Goal: Information Seeking & Learning: Find specific fact

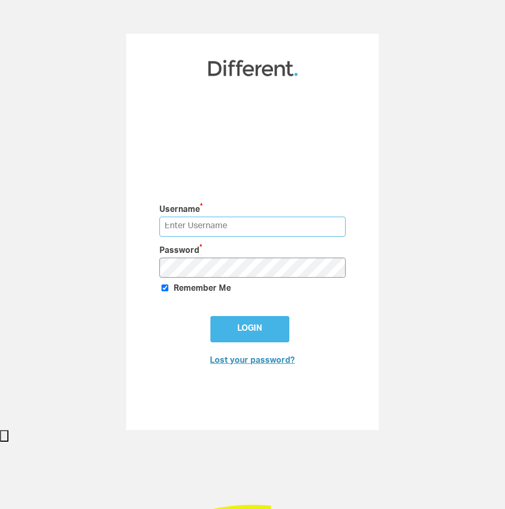
click at [299, 232] on input "text" at bounding box center [252, 226] width 187 height 19
click at [386, 168] on div "Username * Password * Remember Me Login Lost your password?" at bounding box center [252, 232] width 505 height 396
click at [277, 187] on div "Username * Password * Remember Me Login Lost your password?" at bounding box center [253, 283] width 218 height 193
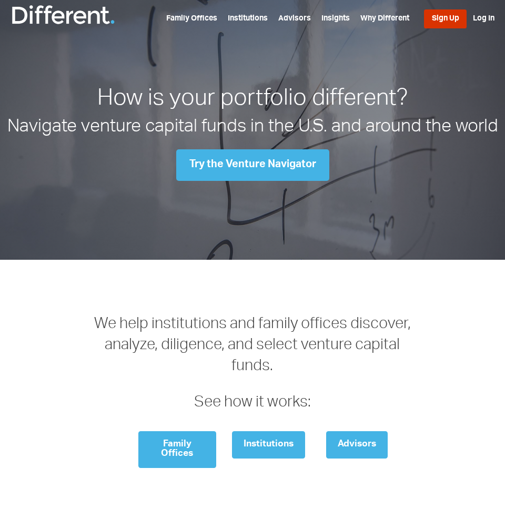
click at [441, 19] on link "Sign Up" at bounding box center [445, 18] width 43 height 19
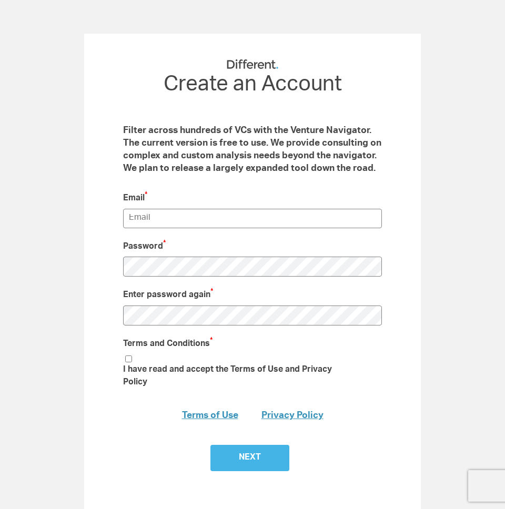
click at [265, 239] on div "Password * Type your password Password must be at least 7 characters long." at bounding box center [252, 259] width 259 height 48
click at [273, 213] on input "email" at bounding box center [252, 218] width 259 height 19
type input "dima@getstaxel.com"
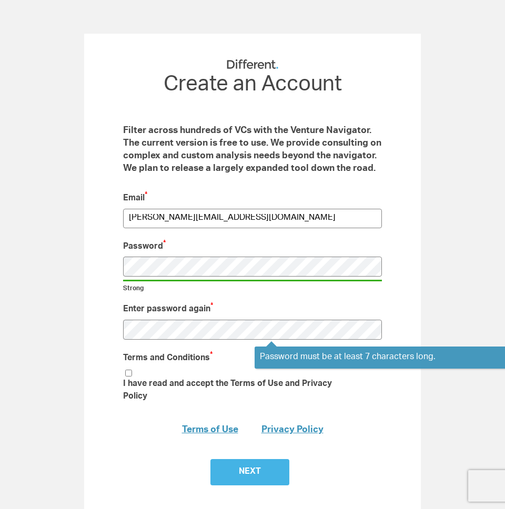
click at [132, 375] on li "I have read and accept the Terms of Use and Privacy Policy" at bounding box center [239, 387] width 233 height 38
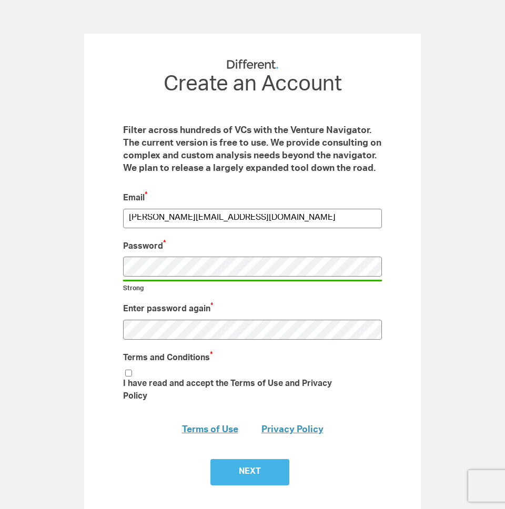
click at [128, 374] on input "I have read and accept the Terms of Use and Privacy Policy" at bounding box center [128, 373] width 7 height 7
checkbox input "true"
click at [243, 468] on input "Next" at bounding box center [249, 472] width 79 height 26
type input "Submit"
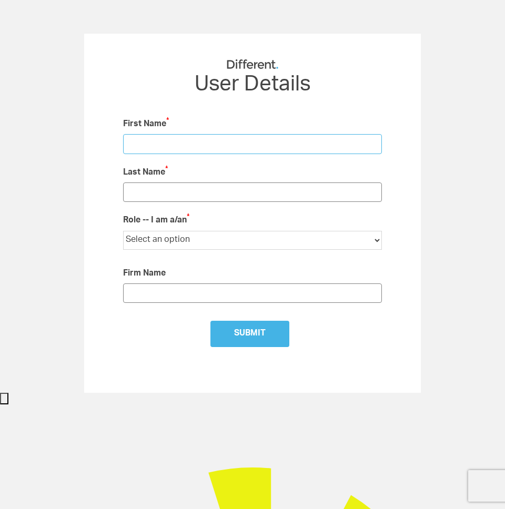
click at [232, 135] on input "text" at bounding box center [252, 143] width 259 height 19
type input "Dima"
type input "Dobrynin"
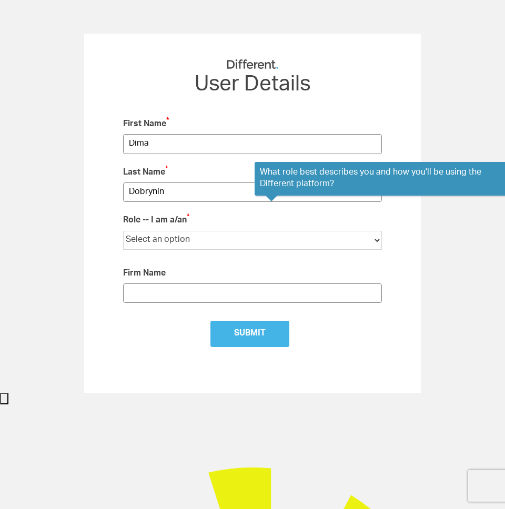
click at [196, 236] on select "Select an option Institutional LP Individual Investor Family Office Financial A…" at bounding box center [252, 240] width 259 height 19
select select "Startup Founder"
click at [123, 231] on select "Select an option Institutional LP Individual Investor Family Office Financial A…" at bounding box center [252, 240] width 259 height 19
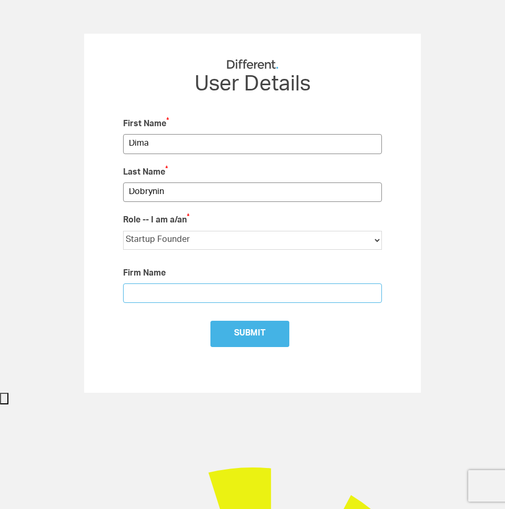
click at [206, 299] on input "text" at bounding box center [252, 292] width 259 height 19
type input "D"
type input "Staxel"
click at [234, 317] on b "RM_Stats 7654 Create an Account Filter across hundreds of VCs with the Venture …" at bounding box center [252, 215] width 264 height 273
click at [239, 331] on input "Submit" at bounding box center [249, 334] width 79 height 26
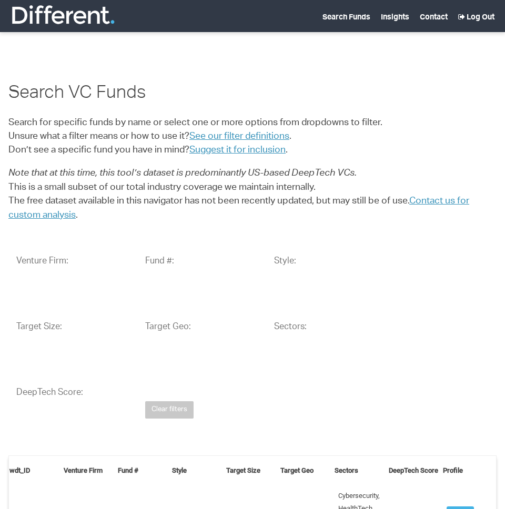
select select "25"
select select
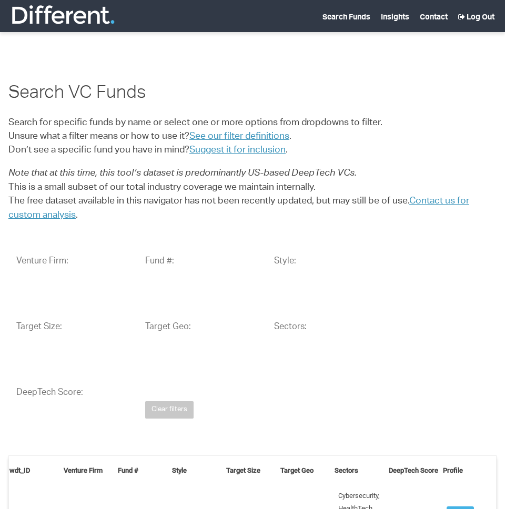
select select
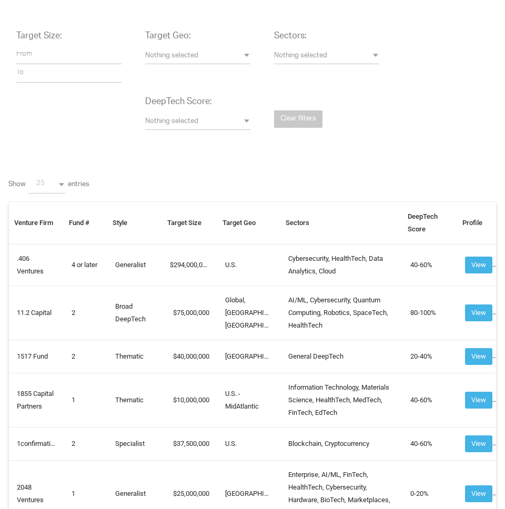
scroll to position [135, 0]
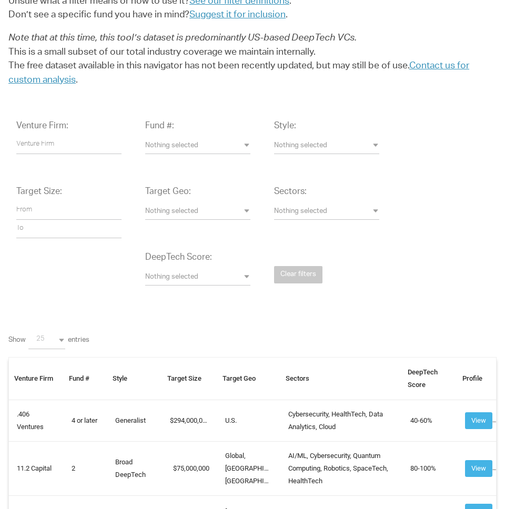
click at [173, 281] on span "Nothing selected" at bounding box center [197, 278] width 105 height 10
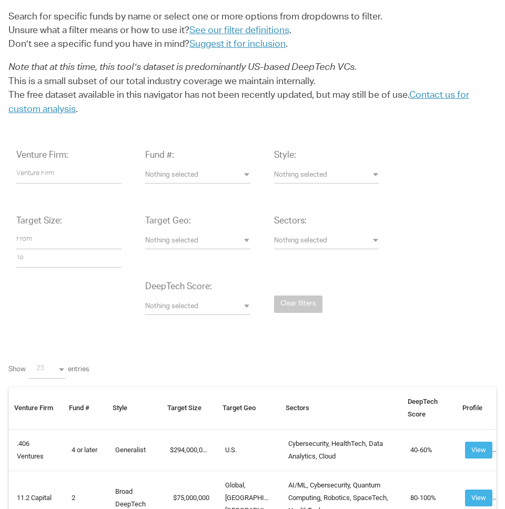
scroll to position [79, 0]
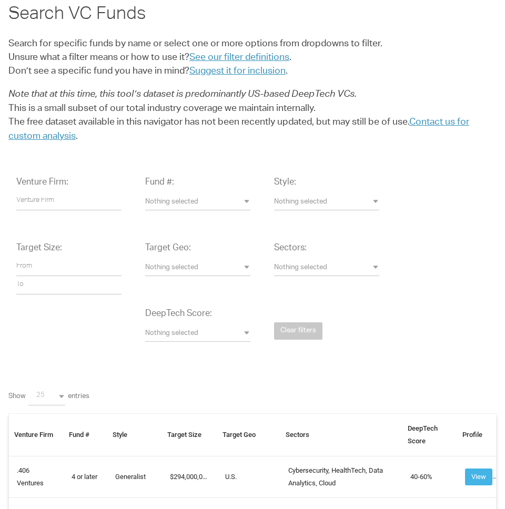
click at [291, 283] on div "Sectors: Nothing selected 3D Printing AdTech Advanced Computing Advanced Manufa…" at bounding box center [326, 264] width 121 height 60
click at [309, 269] on span "Nothing selected" at bounding box center [326, 268] width 105 height 10
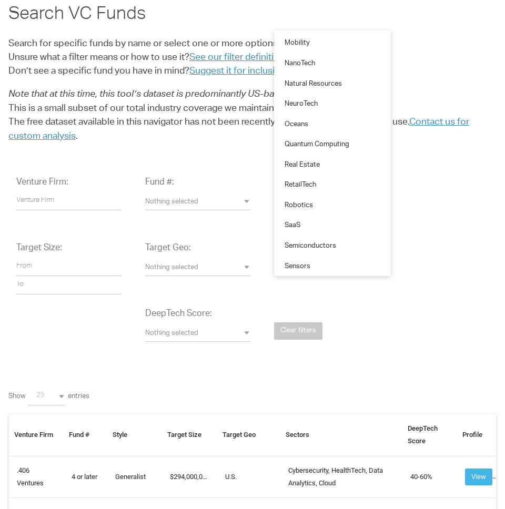
scroll to position [1153, 0]
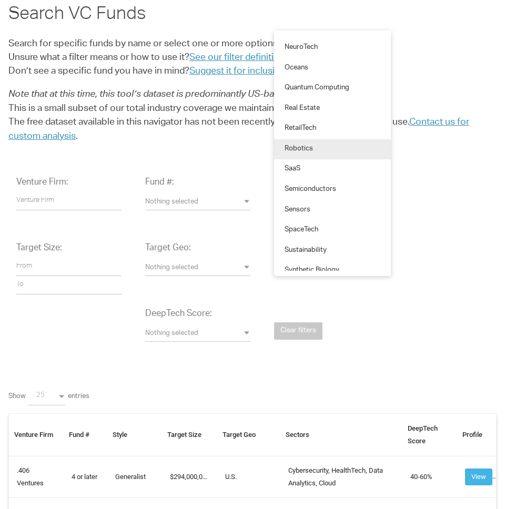
click at [326, 150] on link "Robotics" at bounding box center [332, 149] width 117 height 21
select select "Robotics"
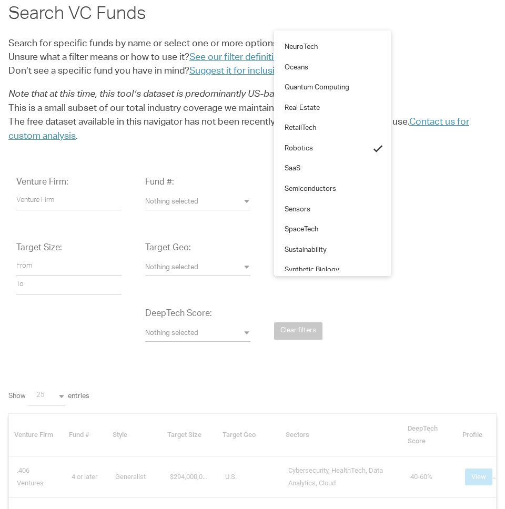
click at [413, 355] on div "Venture Firm: Fund #: Nothing selected 1 2 3 4 or later Accelerator Evergreen R…" at bounding box center [252, 267] width 488 height 197
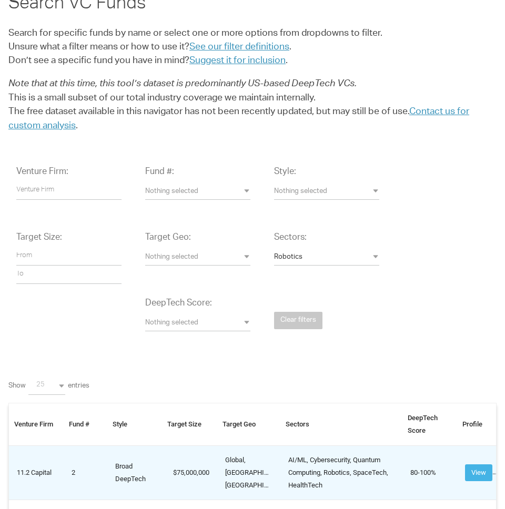
scroll to position [114, 0]
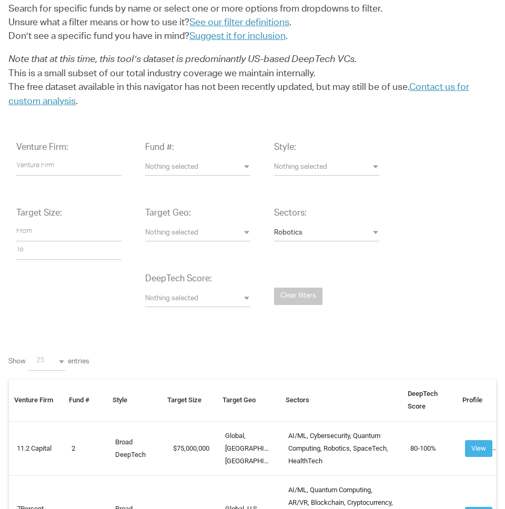
click at [52, 364] on span "25" at bounding box center [54, 361] width 37 height 10
click at [54, 339] on link "100" at bounding box center [47, 335] width 42 height 21
select select "100"
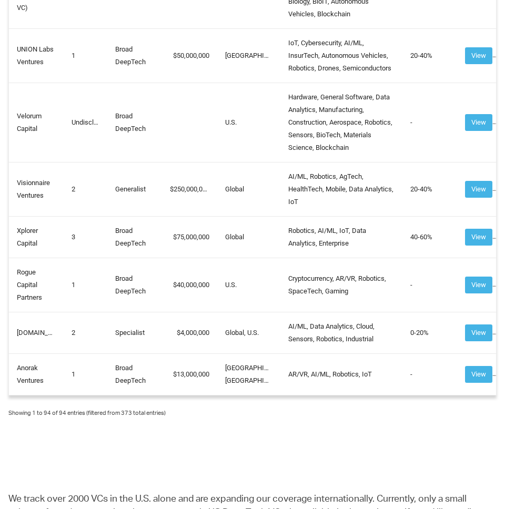
scroll to position [5718, 0]
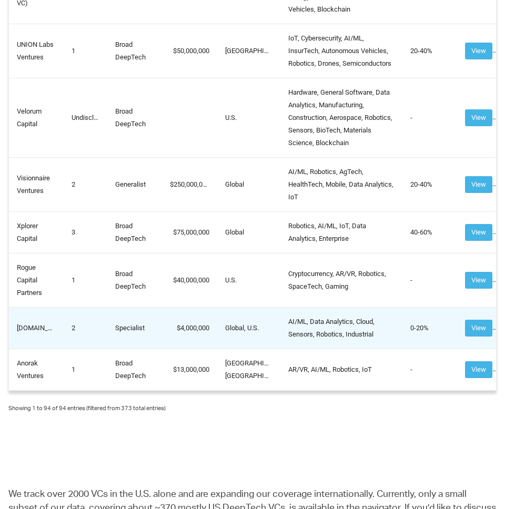
click at [43, 349] on td "[DOMAIN_NAME]" at bounding box center [36, 328] width 55 height 42
click at [68, 349] on td "2" at bounding box center [86, 328] width 44 height 42
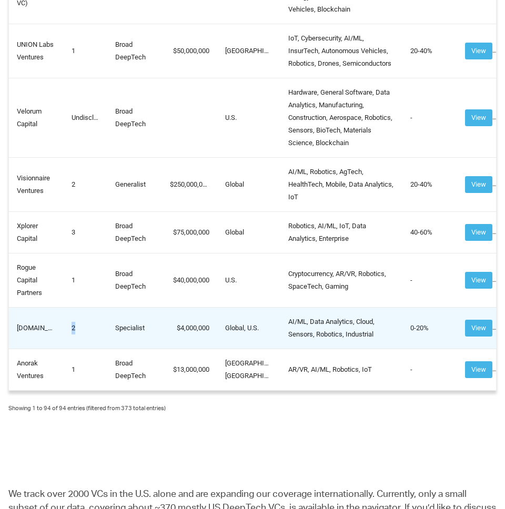
click at [68, 349] on td "2" at bounding box center [86, 328] width 44 height 42
click at [106, 349] on td "2" at bounding box center [86, 328] width 44 height 42
click at [131, 349] on td "Specialist" at bounding box center [134, 328] width 55 height 42
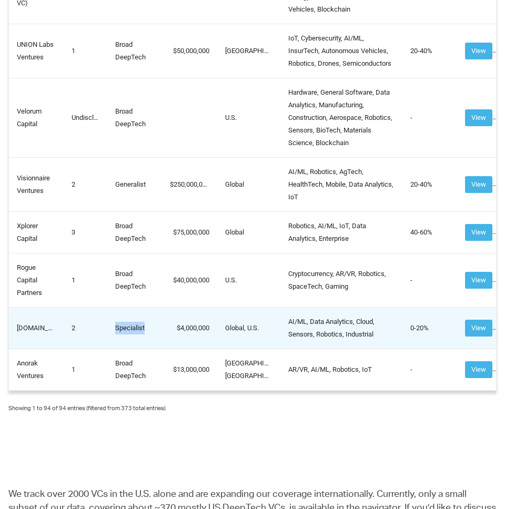
click at [131, 349] on td "Specialist" at bounding box center [134, 328] width 55 height 42
click at [45, 349] on td "[DOMAIN_NAME]" at bounding box center [36, 328] width 55 height 42
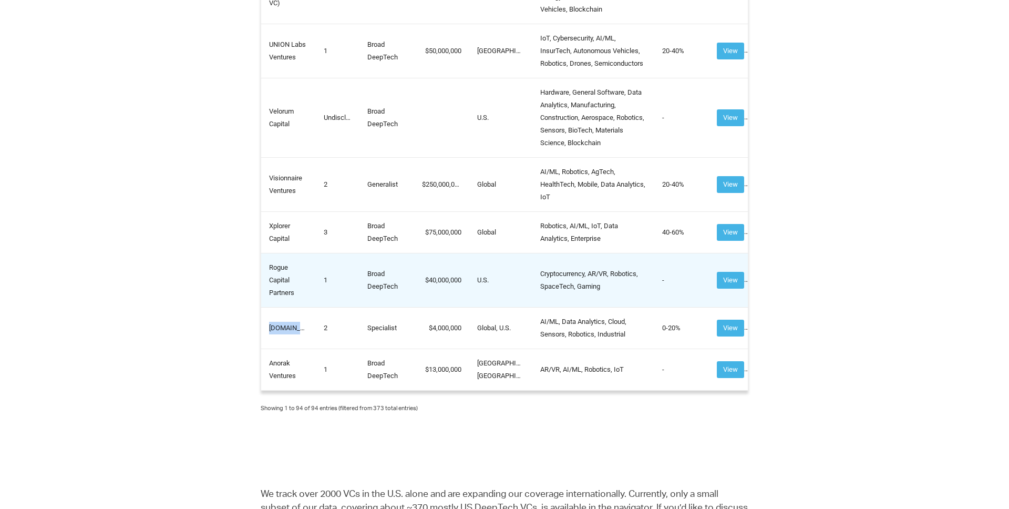
scroll to position [5005, 0]
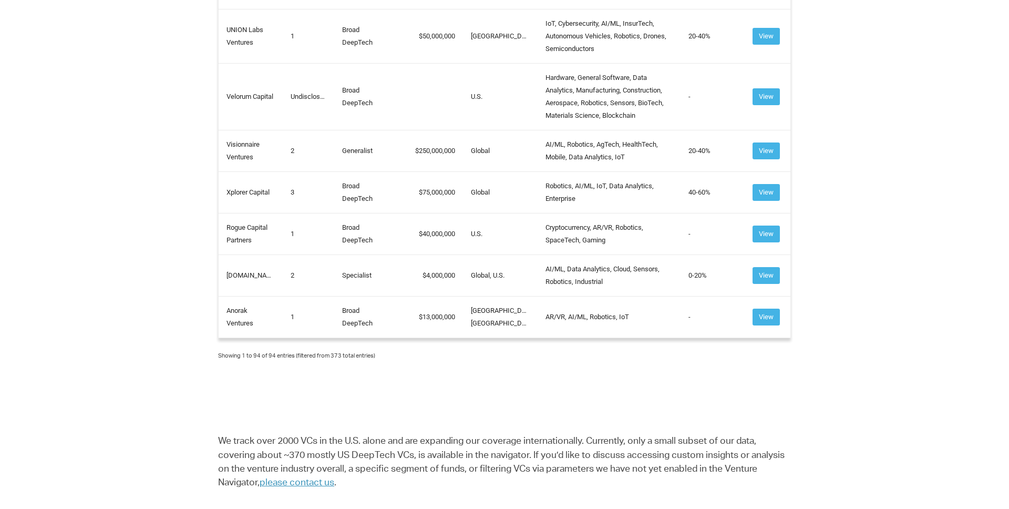
click at [275, 364] on div "Showing 1 to 94 of 94 entries (filtered from 373 total entries)" at bounding box center [296, 357] width 157 height 16
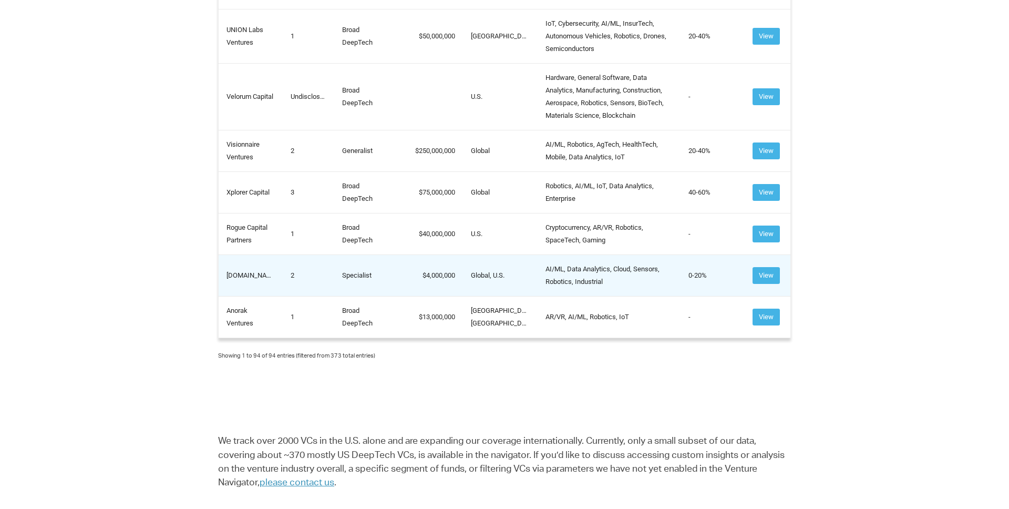
click at [260, 296] on td "[DOMAIN_NAME]" at bounding box center [251, 275] width 65 height 42
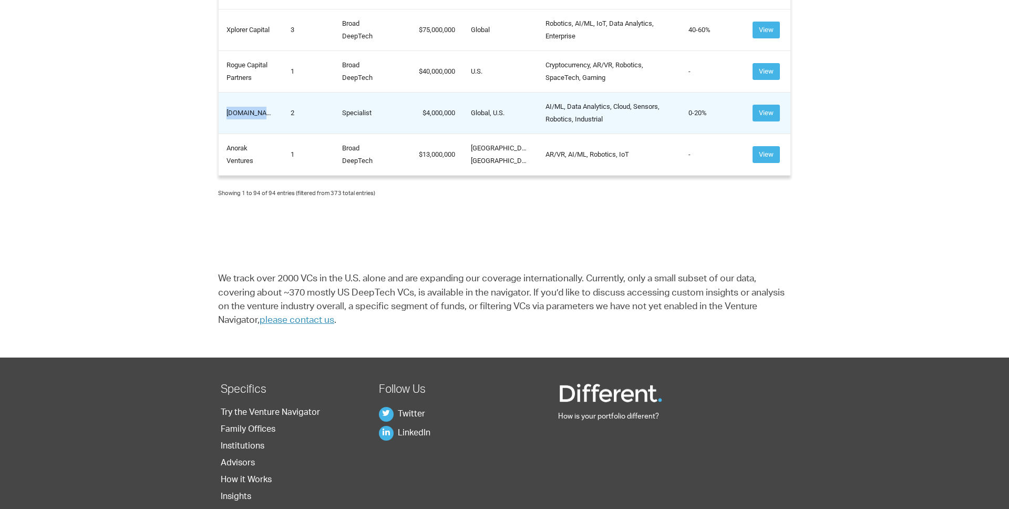
scroll to position [5170, 0]
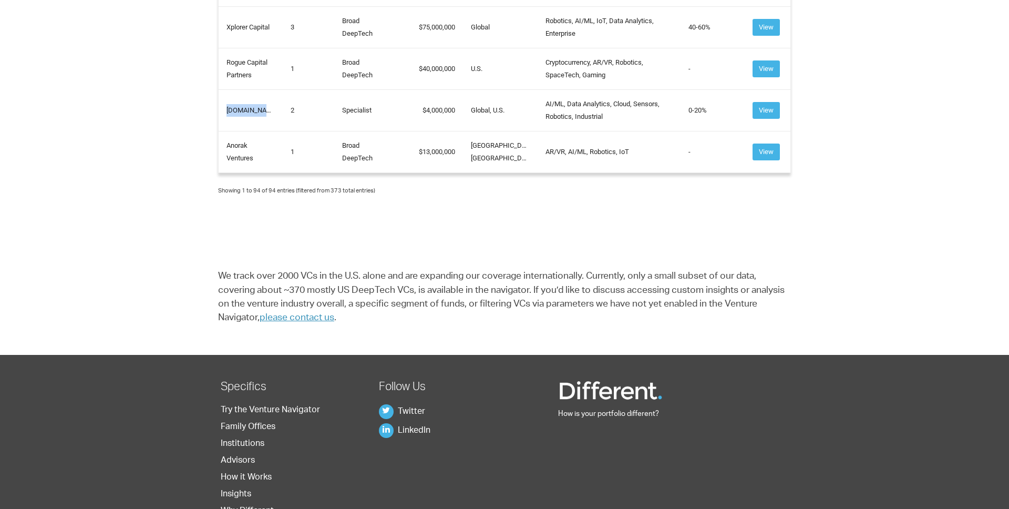
copy td "[DOMAIN_NAME]"
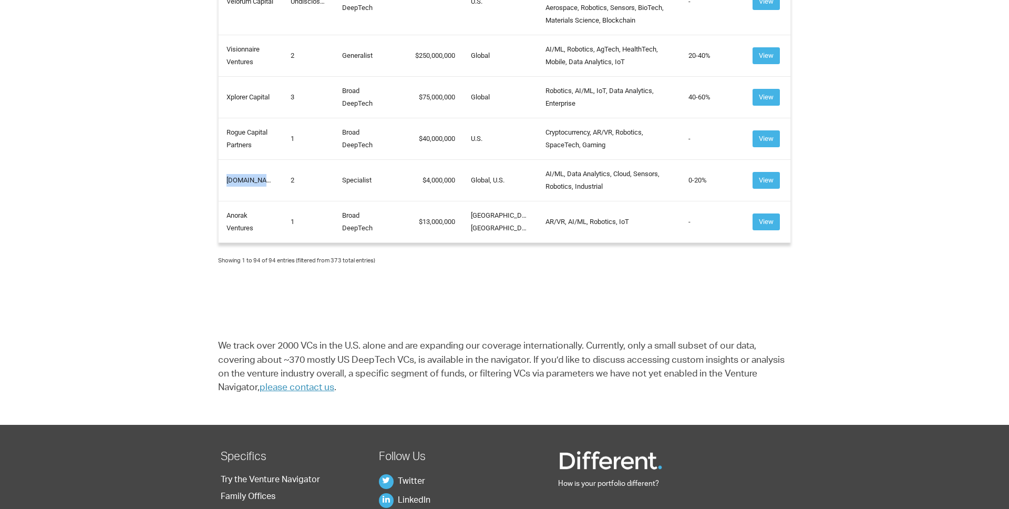
scroll to position [5059, 0]
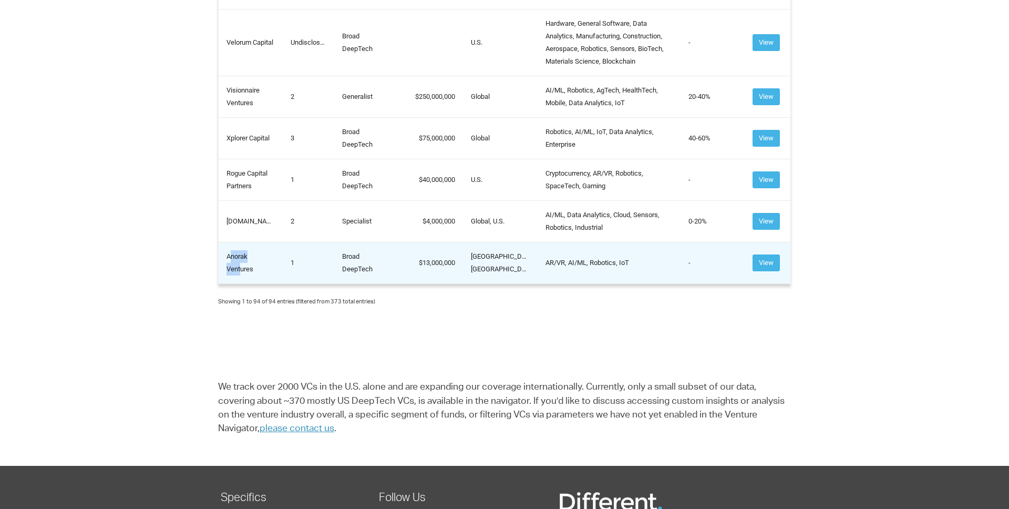
drag, startPoint x: 231, startPoint y: 292, endPoint x: 244, endPoint y: 300, distance: 15.2
click at [243, 283] on td "Anorak Ventures" at bounding box center [251, 263] width 65 height 42
click at [230, 283] on td "Anorak Ventures" at bounding box center [251, 263] width 65 height 42
drag, startPoint x: 228, startPoint y: 292, endPoint x: 261, endPoint y: 310, distance: 38.1
click at [261, 283] on td "Anorak Ventures" at bounding box center [251, 263] width 65 height 42
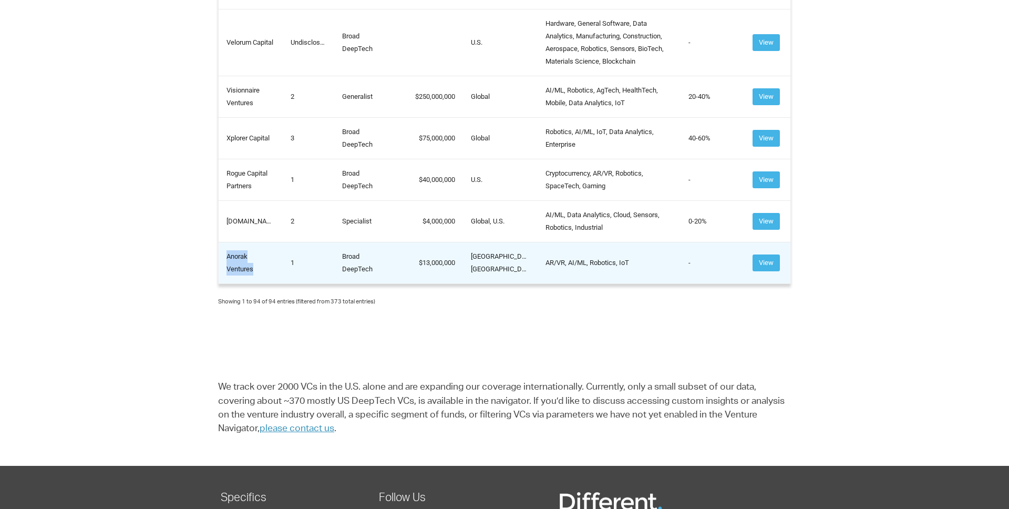
copy td "Anorak Ventures"
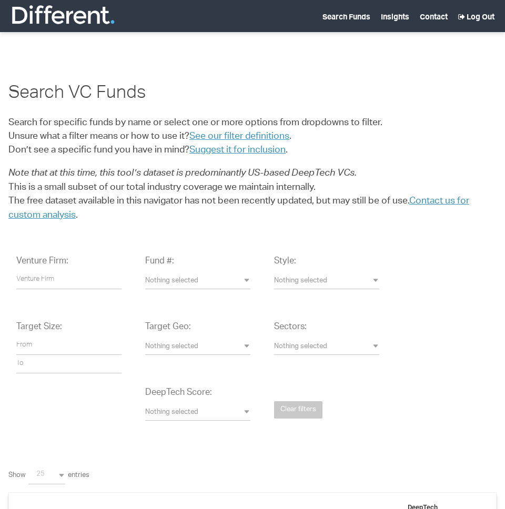
select select
select select "Robotics"
select select
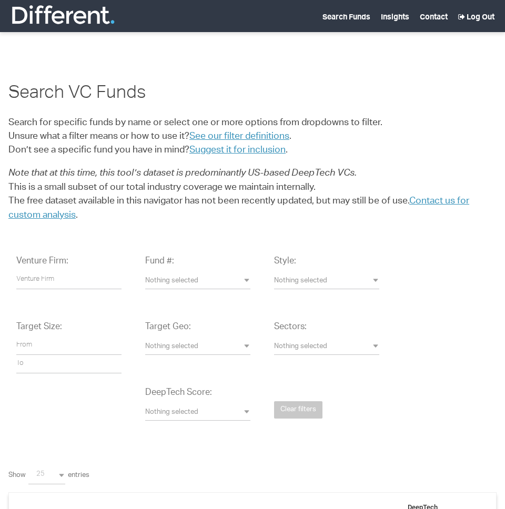
select select "100"
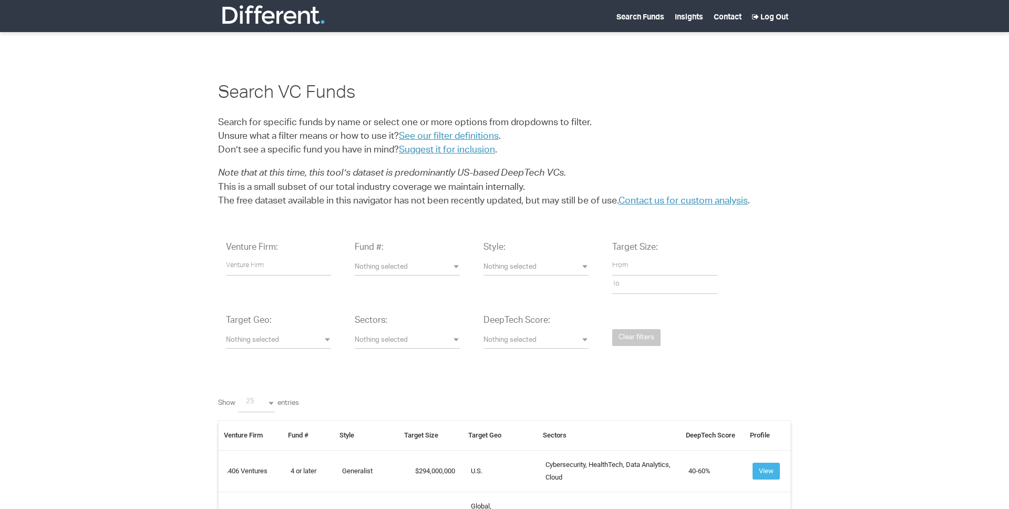
click at [504, 344] on span "Nothing selected" at bounding box center [536, 341] width 105 height 10
click at [434, 335] on button "Nothing selected" at bounding box center [407, 341] width 105 height 16
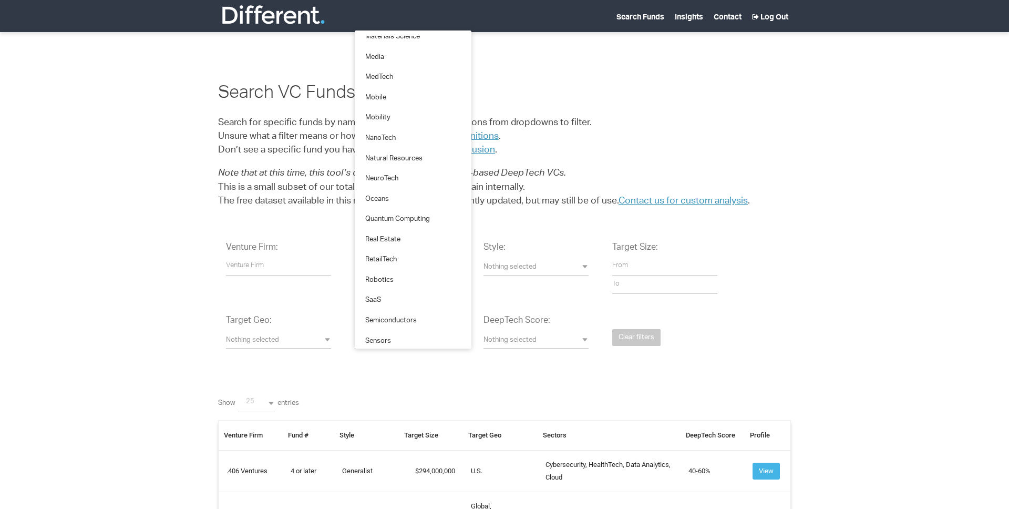
scroll to position [1024, 0]
click at [421, 270] on link "Robotics" at bounding box center [413, 279] width 117 height 21
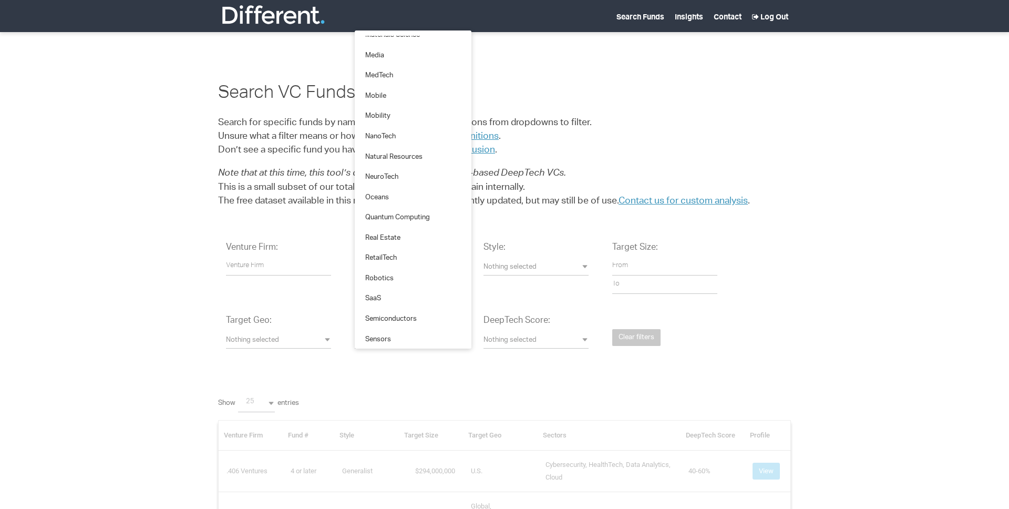
click at [504, 338] on div "Venture Firm: Fund #: Nothing selected 1 2 3 4 or later Accelerator Evergreen R…" at bounding box center [504, 303] width 573 height 139
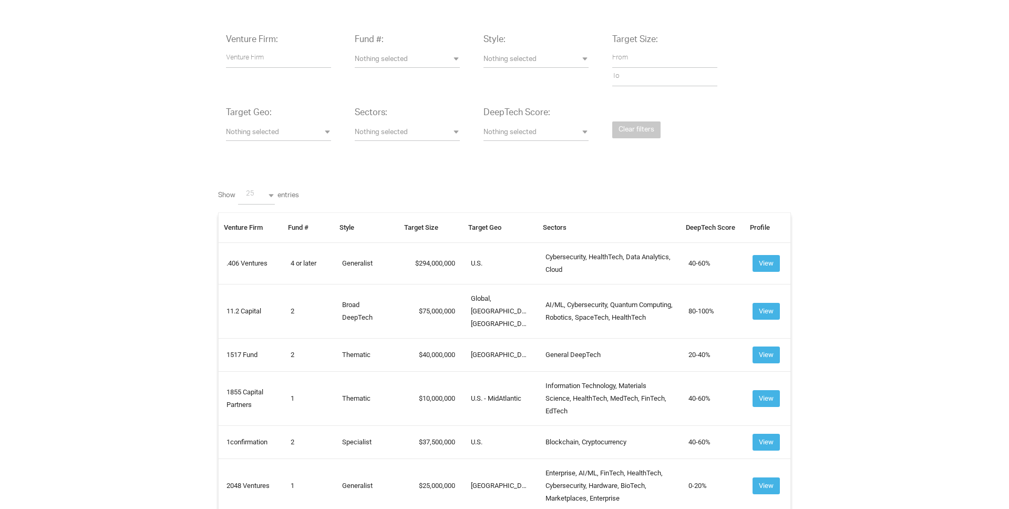
scroll to position [287, 0]
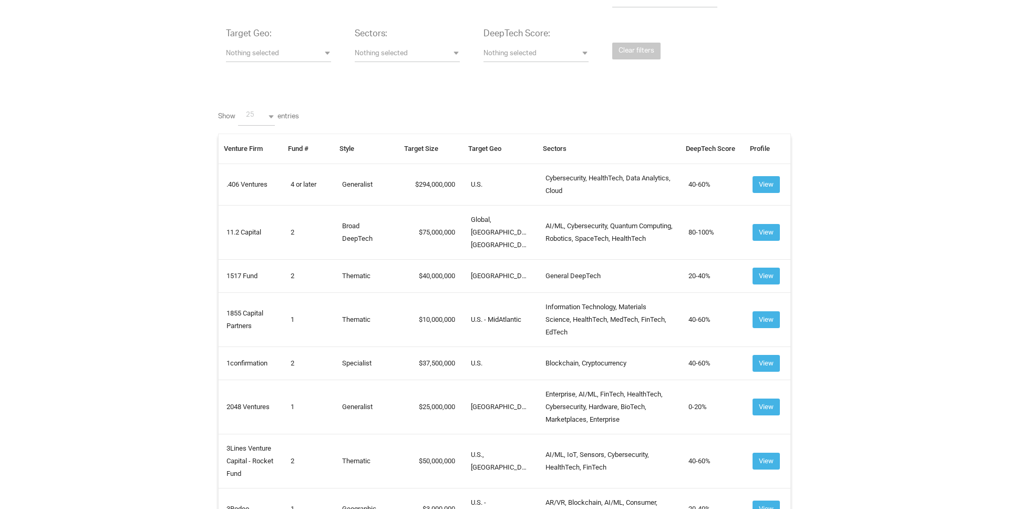
click at [426, 45] on div "Nothing selected 3D Printing AdTech Advanced Computing Advanced Manufacturing A…" at bounding box center [407, 53] width 105 height 18
click at [425, 55] on span "Nothing selected" at bounding box center [407, 54] width 105 height 10
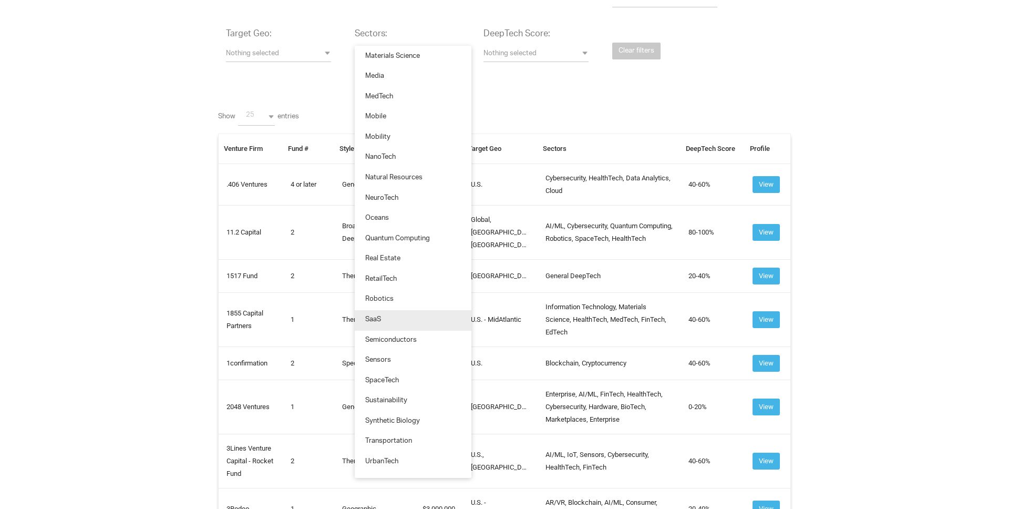
scroll to position [1017, 0]
drag, startPoint x: 421, startPoint y: 311, endPoint x: 418, endPoint y: 300, distance: 12.0
click at [418, 300] on ul "3D Printing AdTech Advanced Computing Advanced Manufacturing Aerospace AgTech A…" at bounding box center [413, 262] width 117 height 422
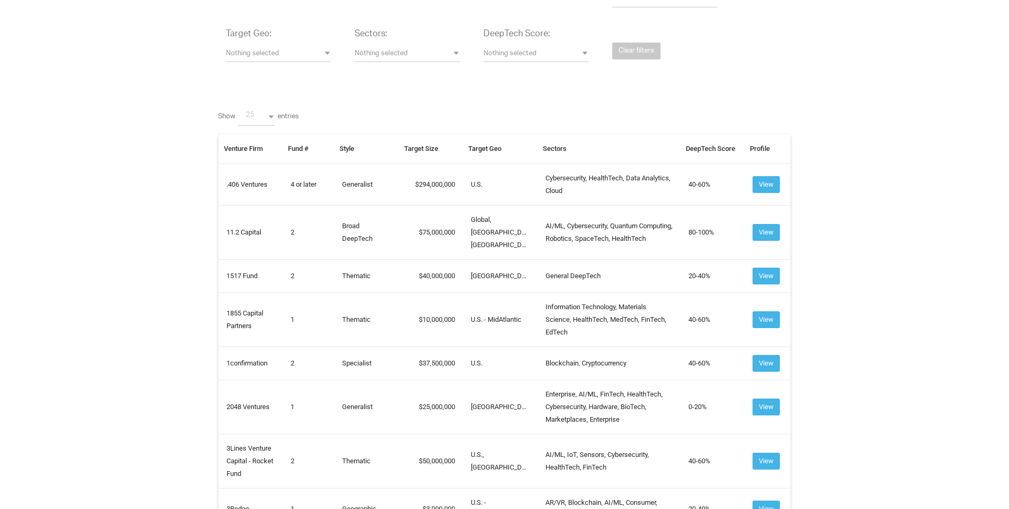
click at [418, 300] on td "10,000,000" at bounding box center [431, 319] width 65 height 54
click at [429, 52] on span "Nothing selected" at bounding box center [407, 54] width 105 height 10
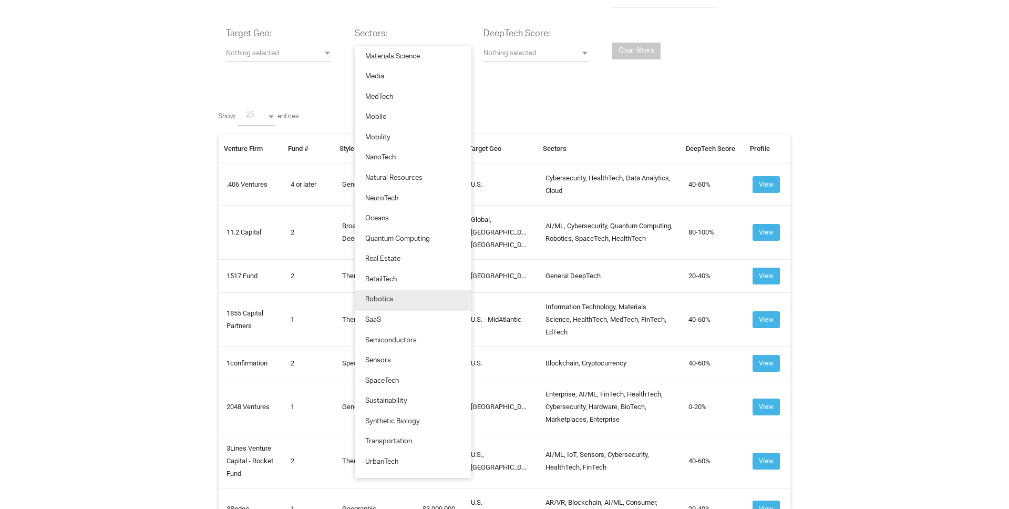
click at [401, 294] on link "Robotics" at bounding box center [413, 300] width 117 height 21
select select "Robotics"
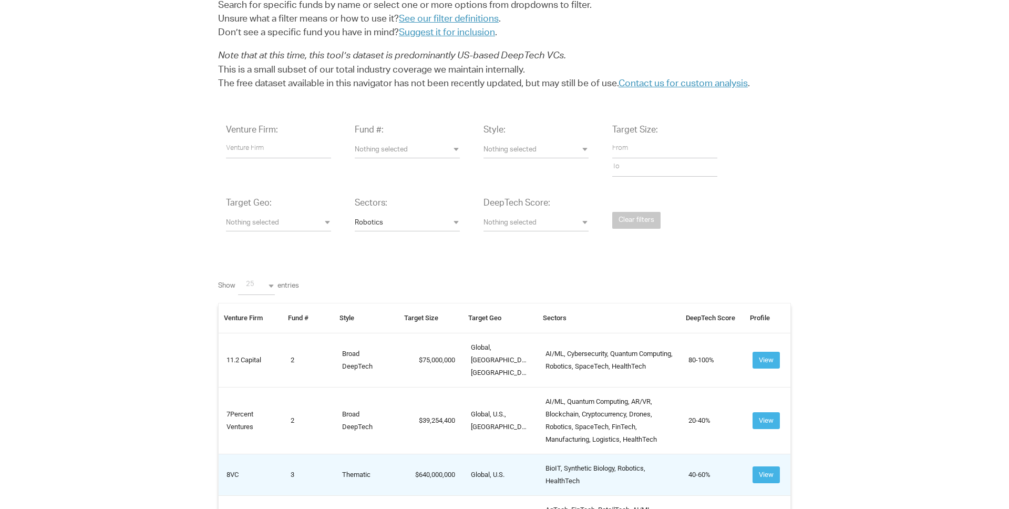
scroll to position [0, 0]
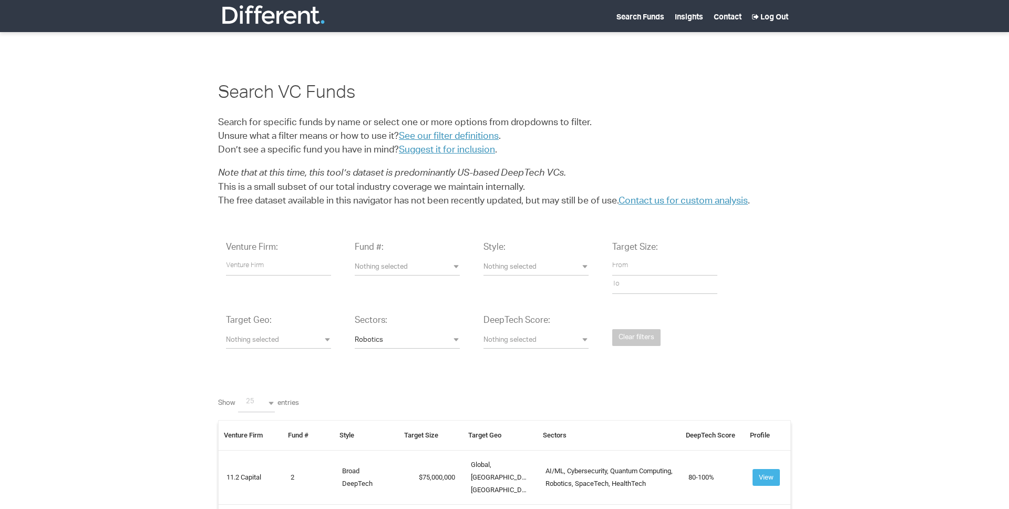
click at [252, 406] on span "25" at bounding box center [264, 402] width 37 height 10
click at [260, 390] on link "All" at bounding box center [257, 396] width 42 height 21
select select "-1"
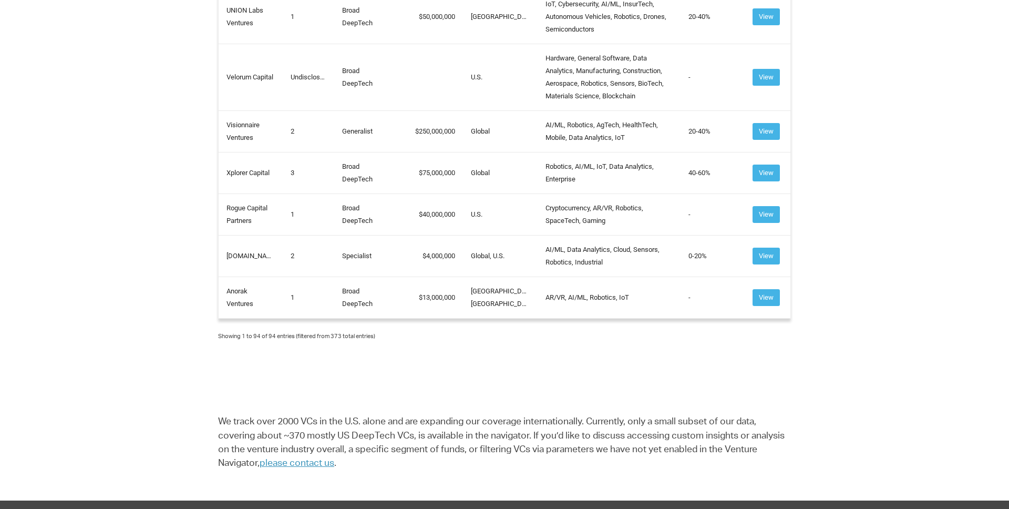
scroll to position [5023, 0]
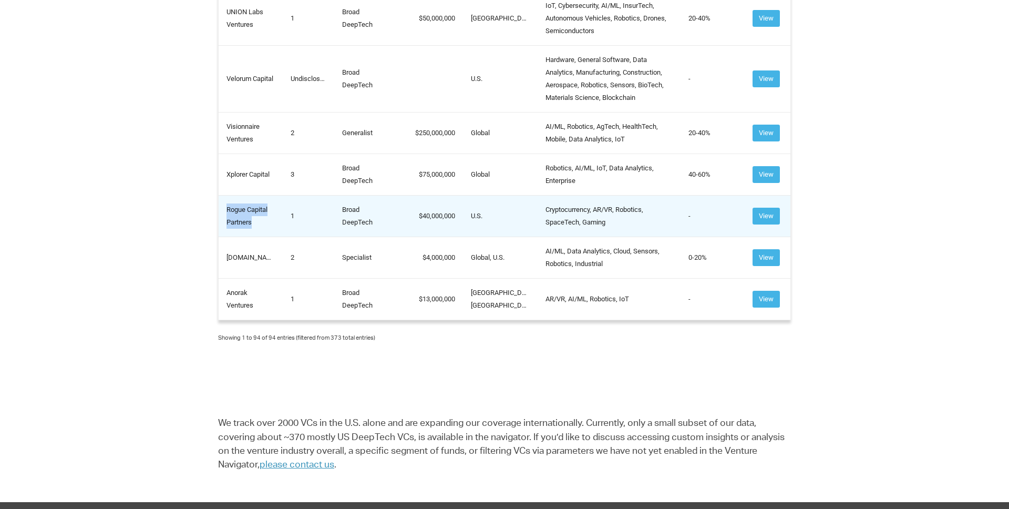
drag, startPoint x: 224, startPoint y: 243, endPoint x: 263, endPoint y: 254, distance: 40.3
click at [263, 237] on td "Rogue Capital Partners" at bounding box center [251, 216] width 65 height 42
copy td "Rogue Capital Partners"
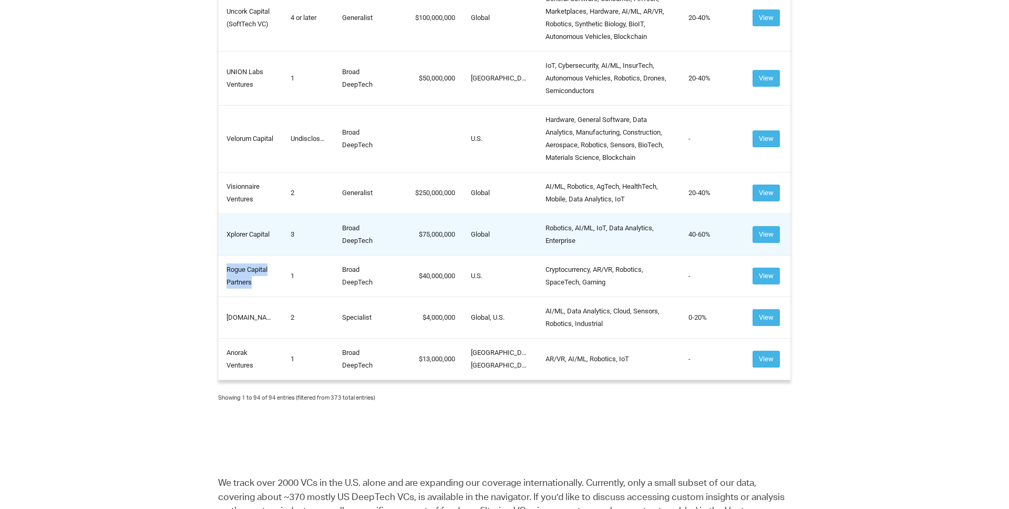
scroll to position [4962, 0]
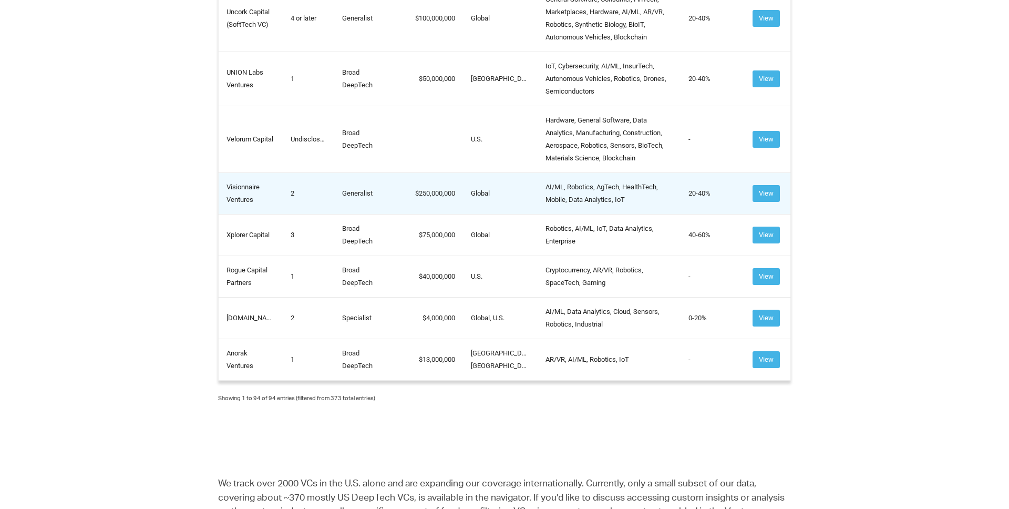
click at [248, 214] on td "Visionnaire Ventures" at bounding box center [251, 193] width 65 height 42
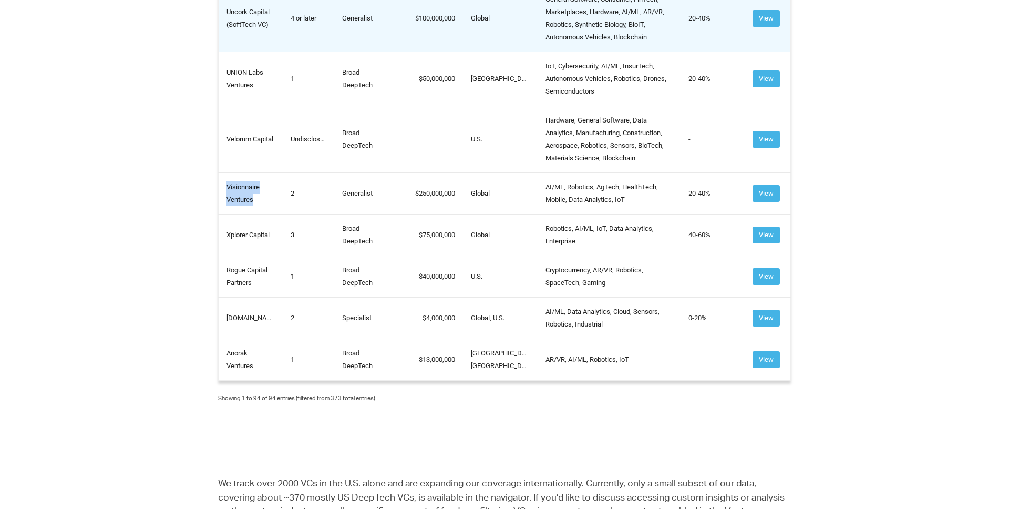
copy td "Visionnaire Ventures"
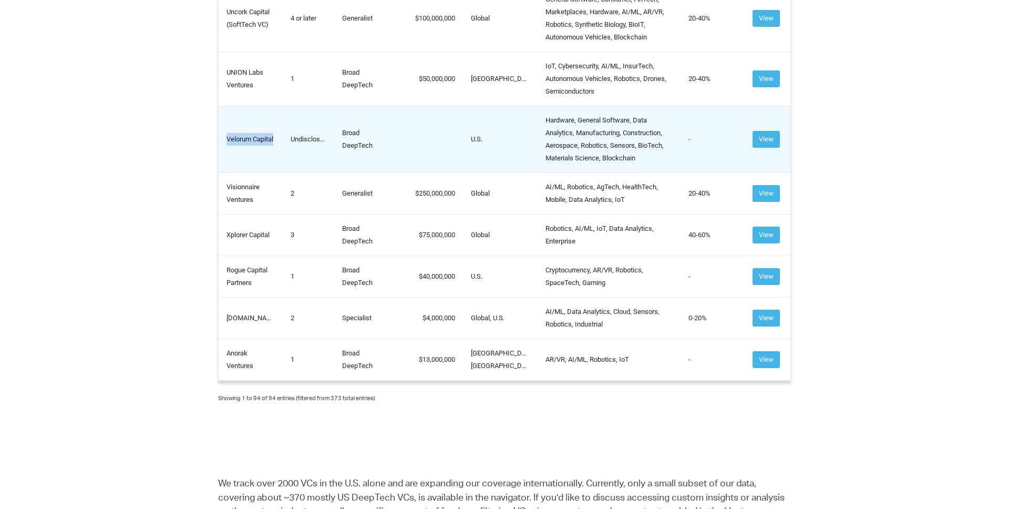
drag, startPoint x: 260, startPoint y: 183, endPoint x: 227, endPoint y: 165, distance: 37.6
click at [227, 165] on td "Velorum Capital" at bounding box center [251, 139] width 65 height 67
copy td "Velorum Capital"
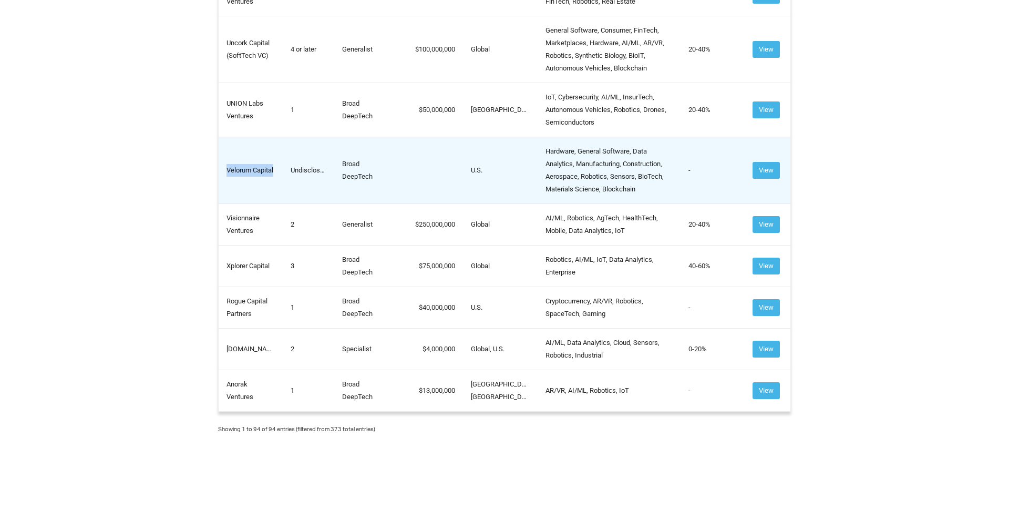
scroll to position [4894, 0]
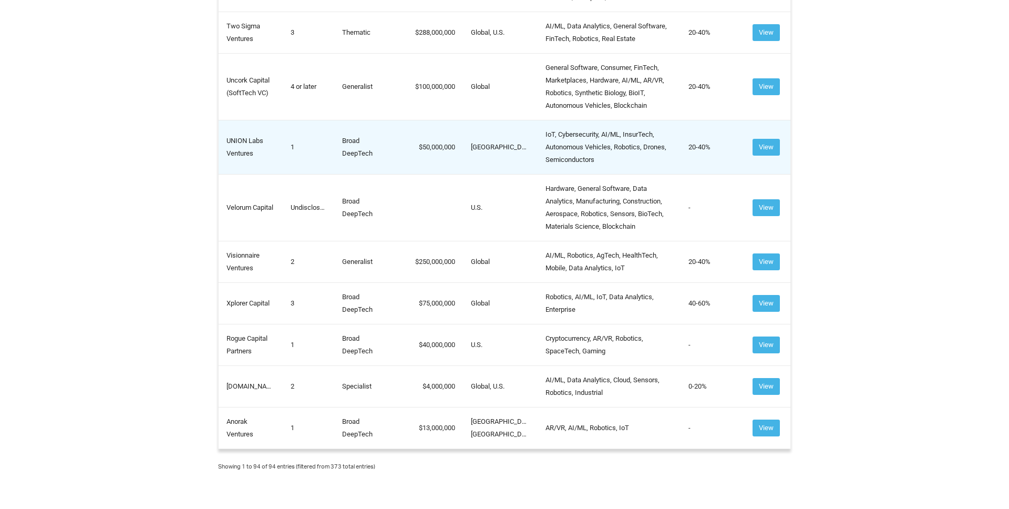
click at [244, 174] on td "UNION Labs Ventures" at bounding box center [251, 147] width 65 height 54
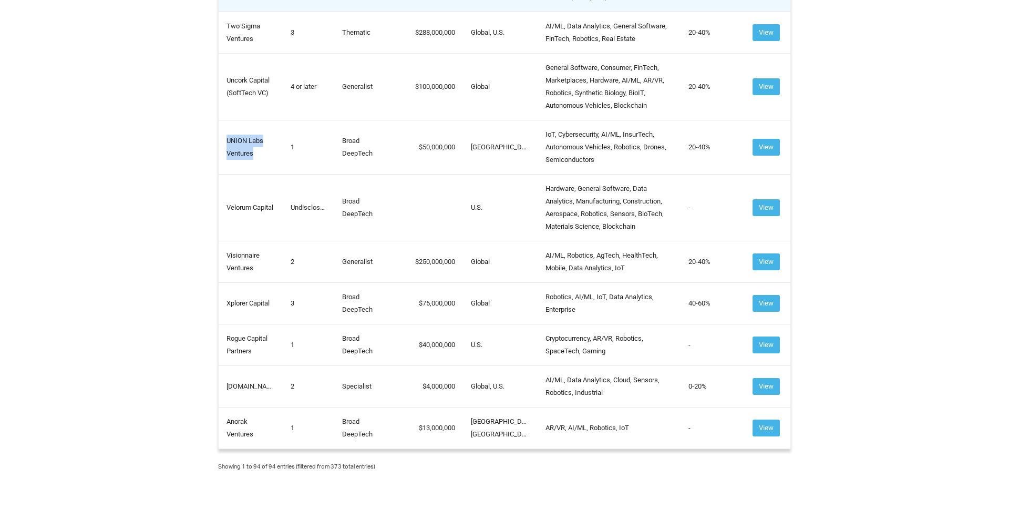
copy td "UNION Labs Ventures"
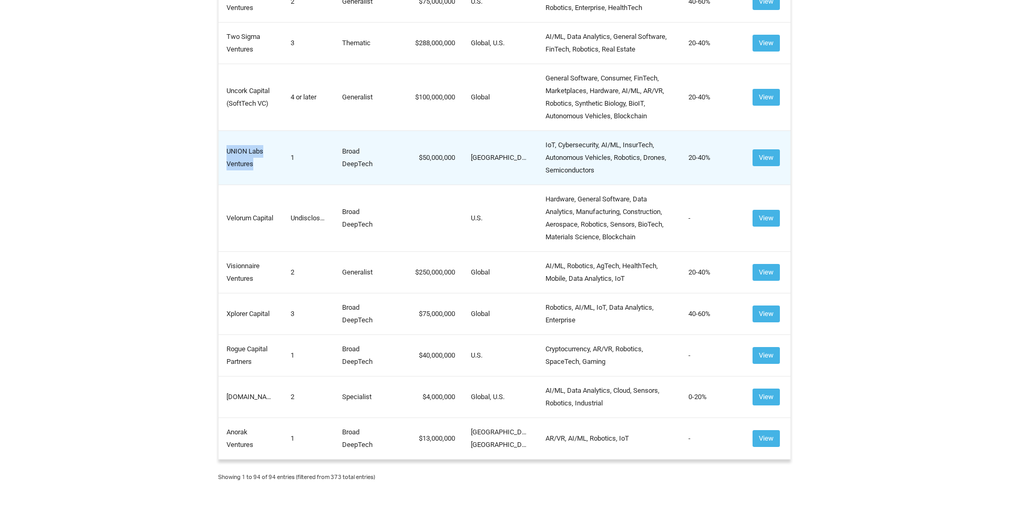
scroll to position [4873, 0]
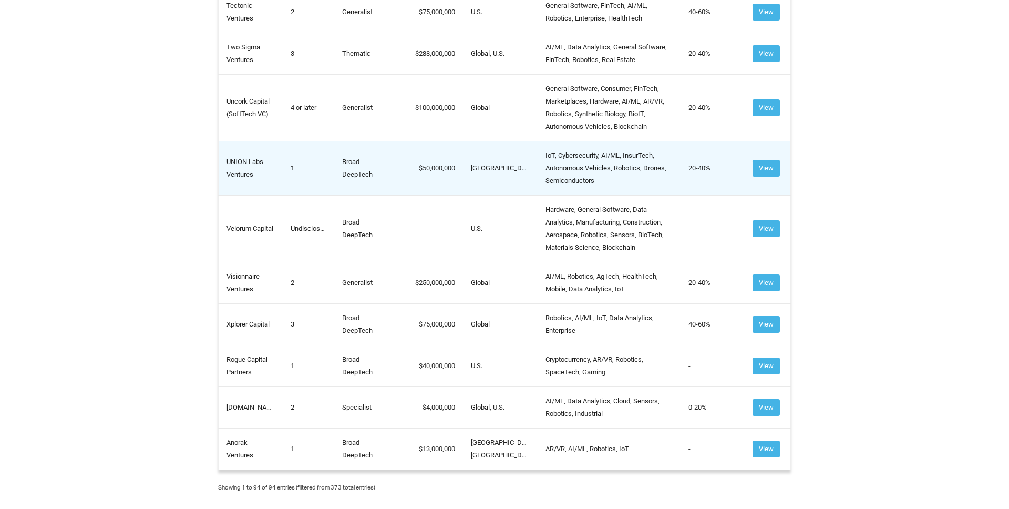
click at [253, 195] on td "UNION Labs Ventures" at bounding box center [251, 168] width 65 height 54
copy td "UNION Labs Ventures"
